Goal: Entertainment & Leisure: Consume media (video, audio)

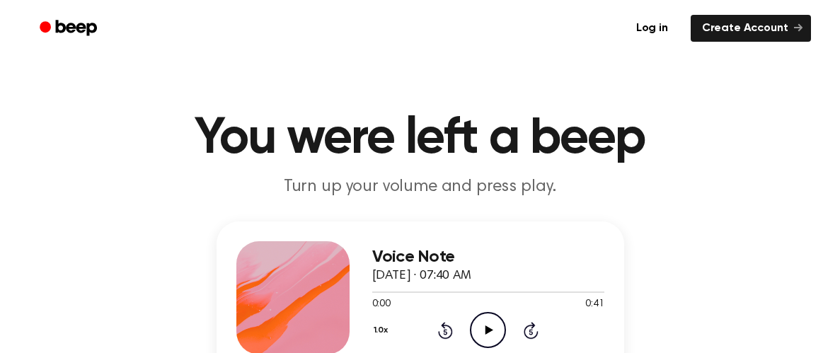
click at [491, 337] on icon "Play Audio" at bounding box center [488, 330] width 36 height 36
click at [493, 333] on icon "Play Audio" at bounding box center [488, 330] width 36 height 36
click at [476, 321] on icon "Play Audio" at bounding box center [488, 330] width 36 height 36
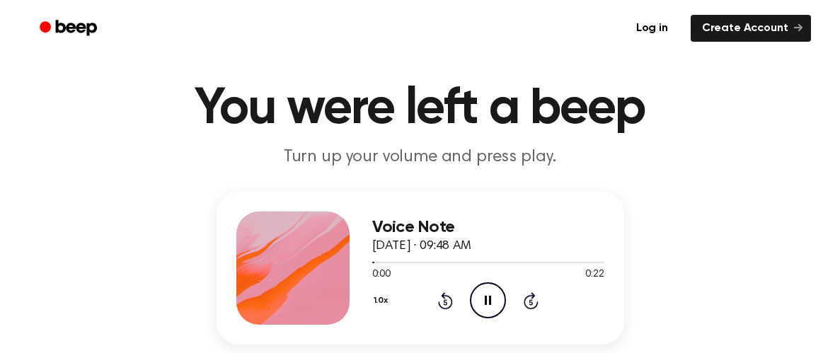
scroll to position [42, 0]
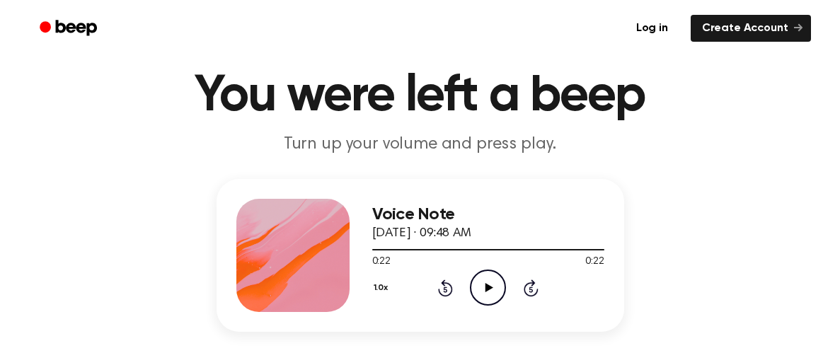
click at [471, 291] on circle at bounding box center [487, 287] width 35 height 35
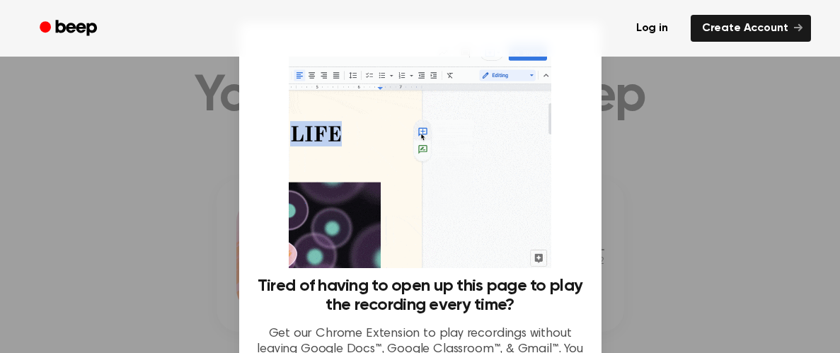
click at [723, 221] on div at bounding box center [420, 176] width 840 height 353
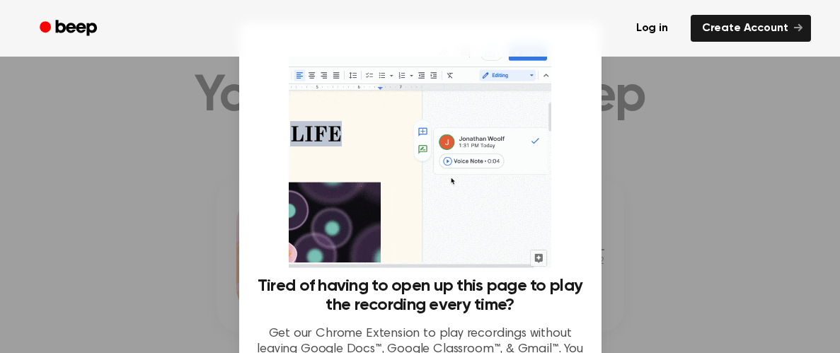
click at [723, 221] on div at bounding box center [420, 176] width 840 height 353
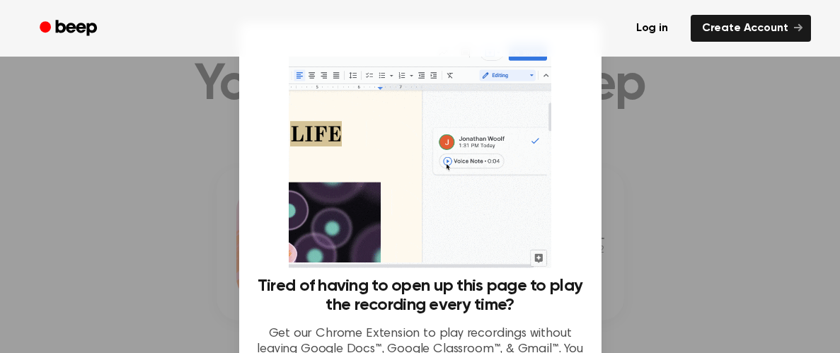
scroll to position [0, 0]
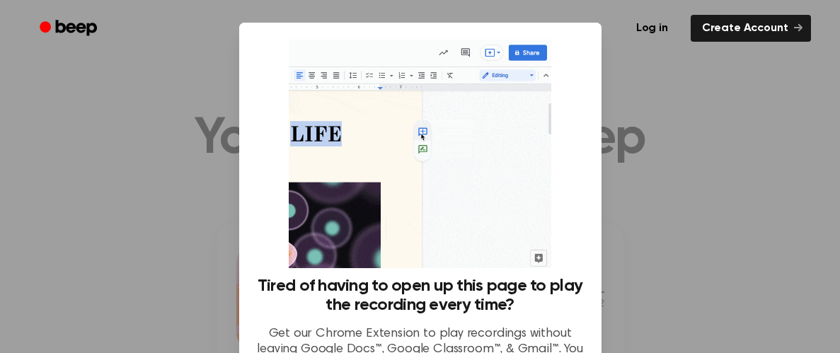
click at [683, 211] on div at bounding box center [420, 176] width 840 height 353
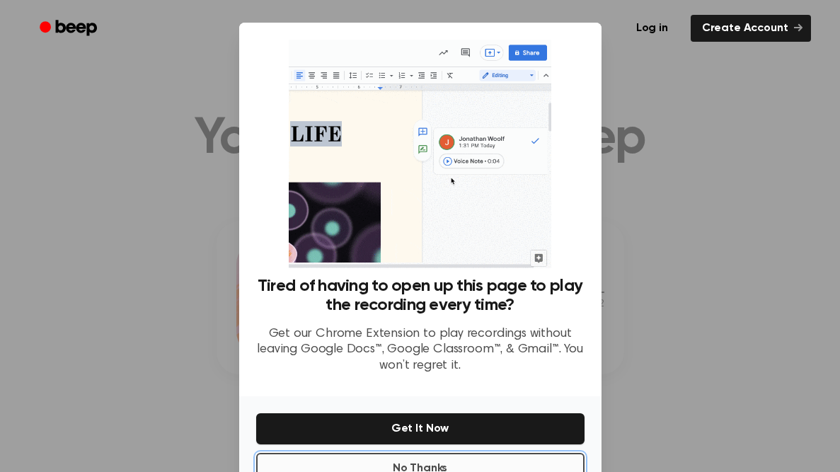
click at [516, 352] on button "No Thanks" at bounding box center [420, 468] width 328 height 31
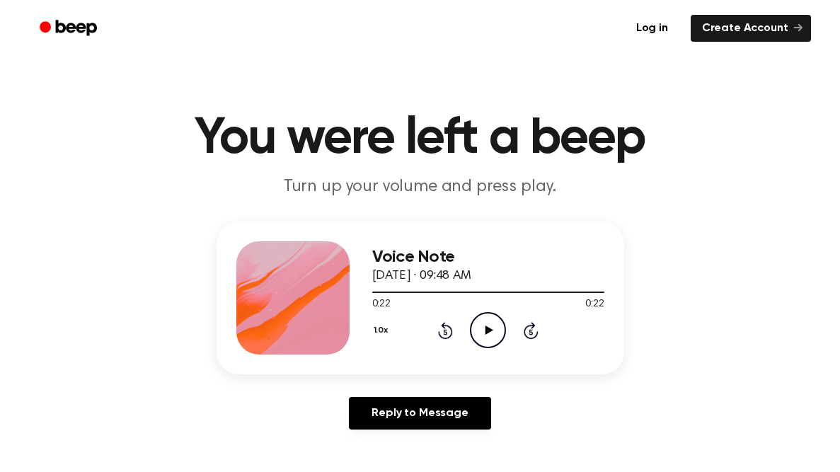
click at [482, 335] on icon "Play Audio" at bounding box center [488, 330] width 36 height 36
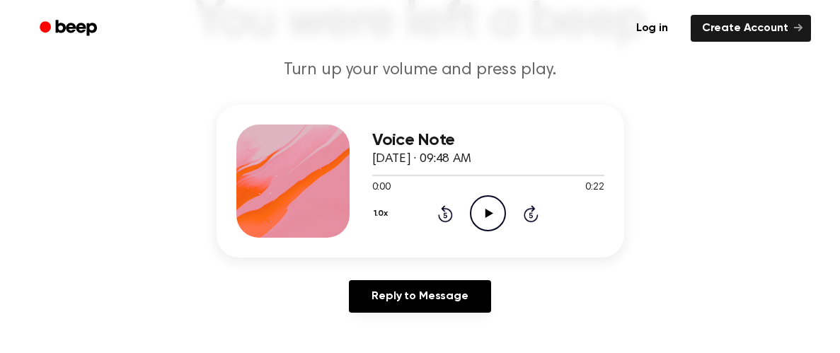
scroll to position [123, 0]
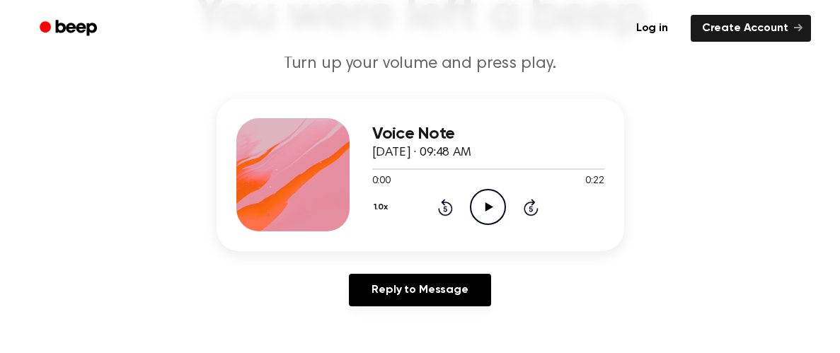
click at [492, 200] on icon "Play Audio" at bounding box center [488, 207] width 36 height 36
